Goal: Transaction & Acquisition: Book appointment/travel/reservation

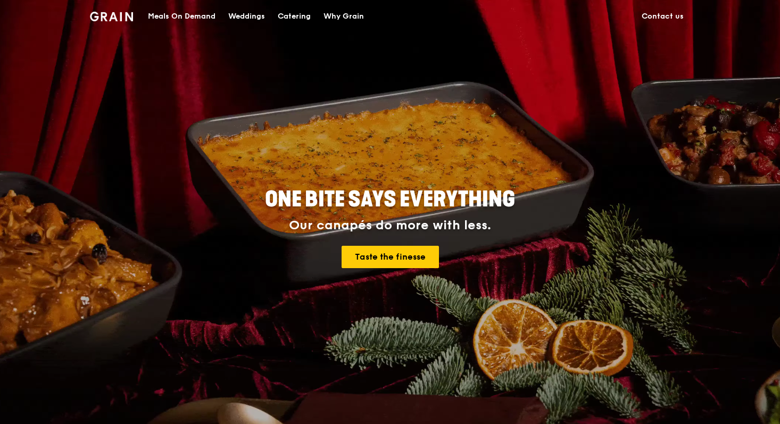
click at [307, 15] on div "Catering" at bounding box center [294, 17] width 33 height 32
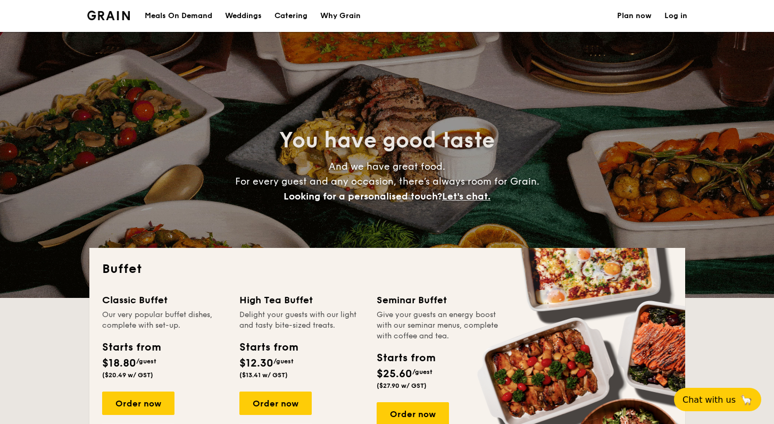
select select
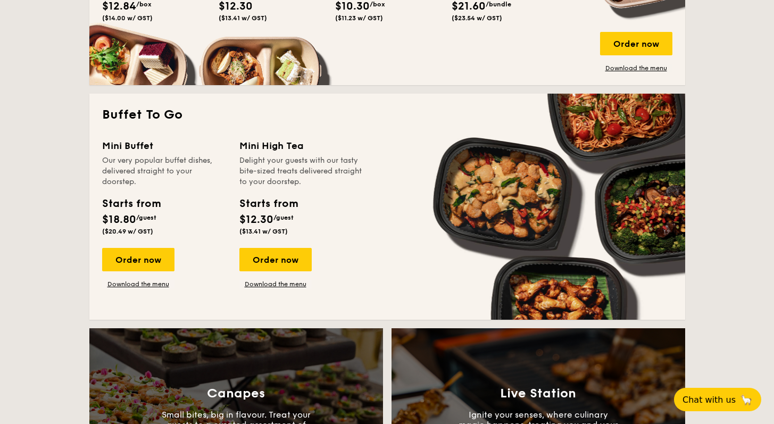
scroll to position [93, 0]
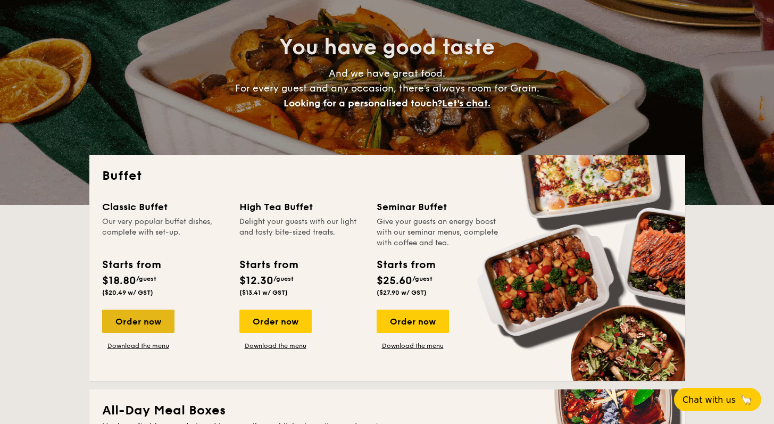
click at [118, 319] on div "Order now" at bounding box center [138, 321] width 72 height 23
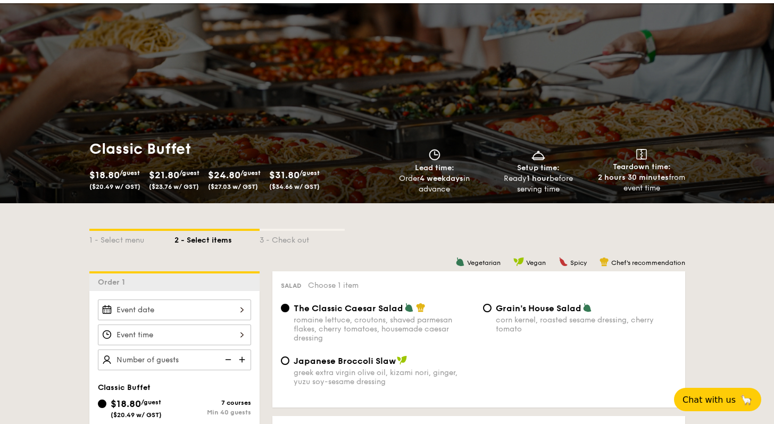
scroll to position [34, 0]
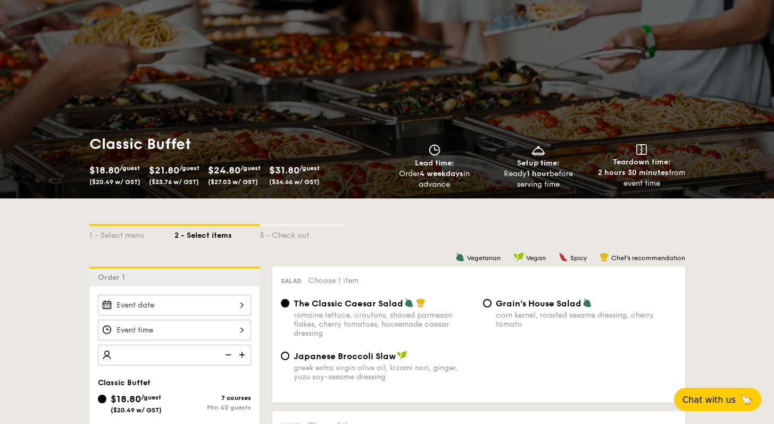
click at [242, 352] on img at bounding box center [243, 355] width 16 height 20
click at [232, 355] on img at bounding box center [227, 355] width 16 height 20
type input "40 guests"
click at [232, 355] on img at bounding box center [227, 355] width 16 height 20
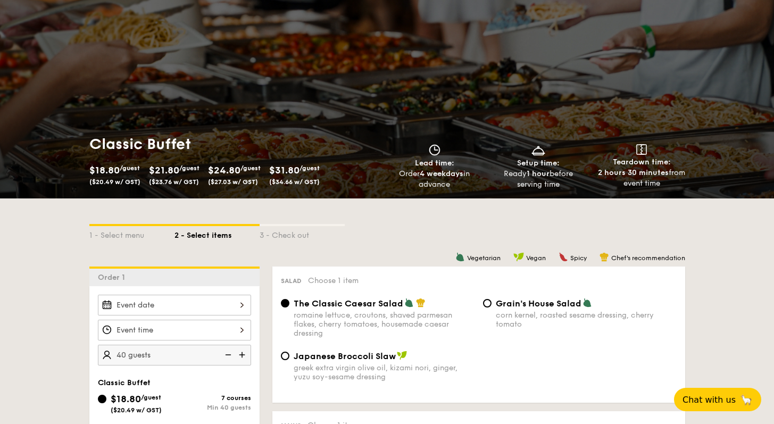
select select
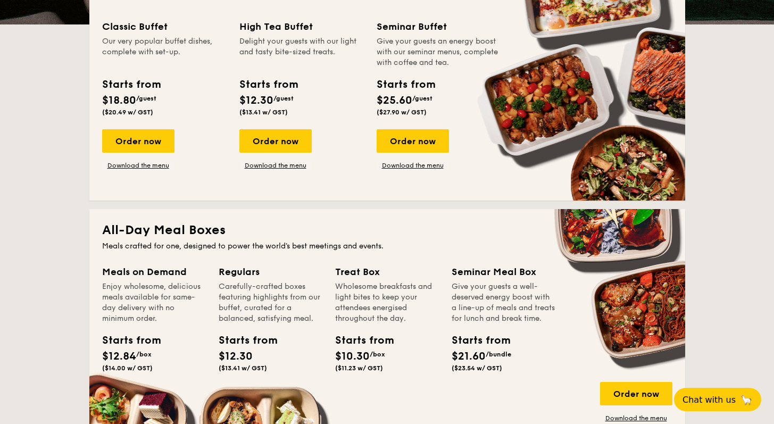
scroll to position [509, 0]
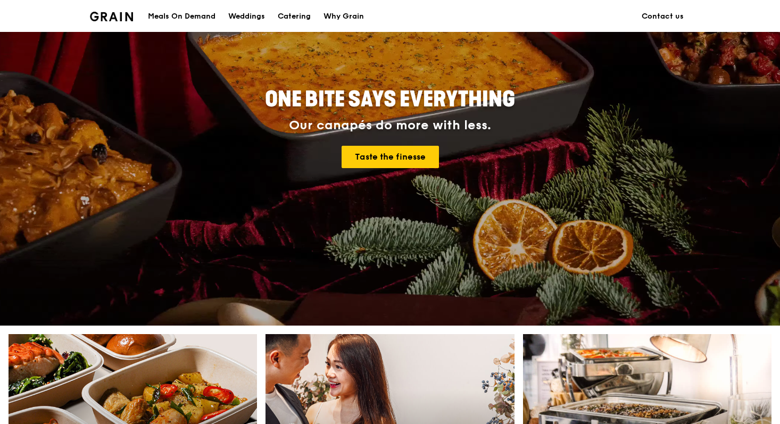
scroll to position [541, 0]
